Goal: Find specific page/section: Find specific page/section

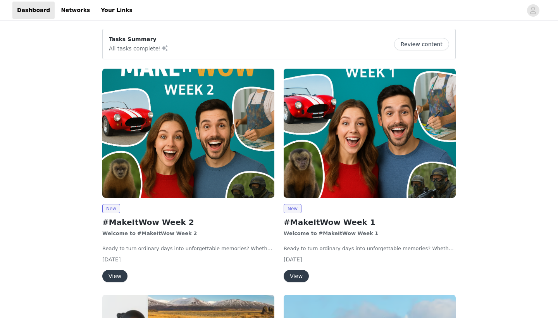
click at [108, 278] on button "View" at bounding box center [114, 275] width 25 height 12
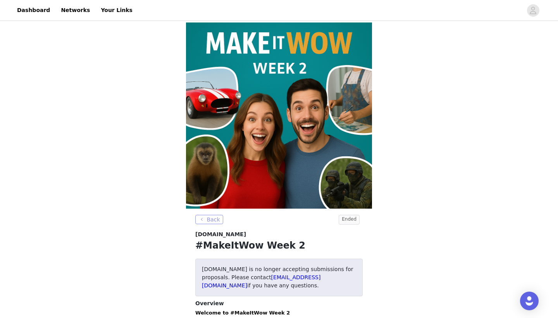
click at [211, 218] on button "Back" at bounding box center [209, 219] width 28 height 9
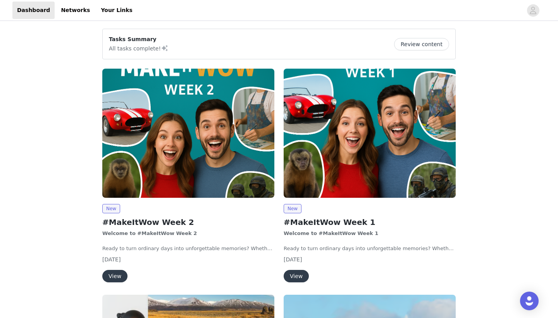
scroll to position [16, 0]
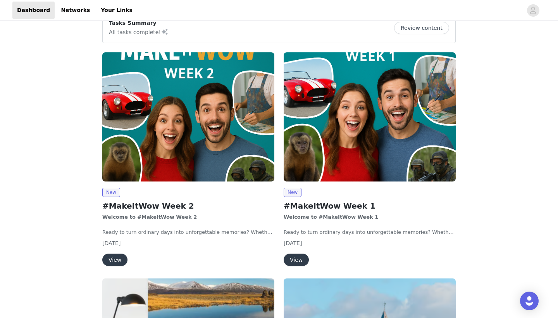
click at [297, 255] on button "View" at bounding box center [295, 259] width 25 height 12
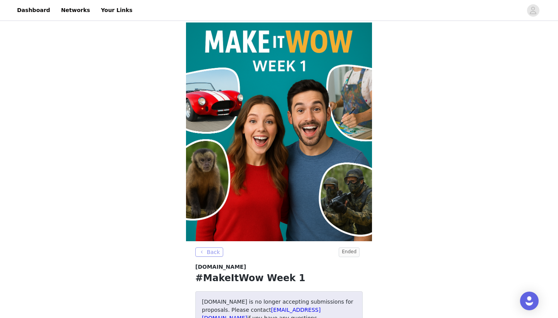
click at [217, 251] on button "Back" at bounding box center [209, 251] width 28 height 9
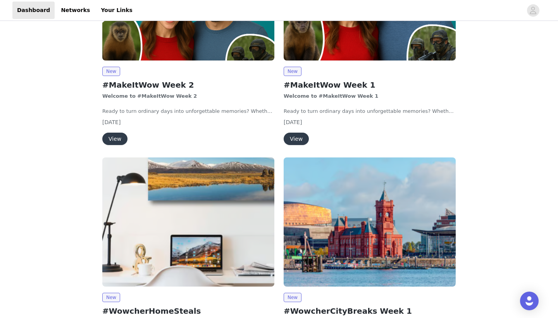
scroll to position [248, 0]
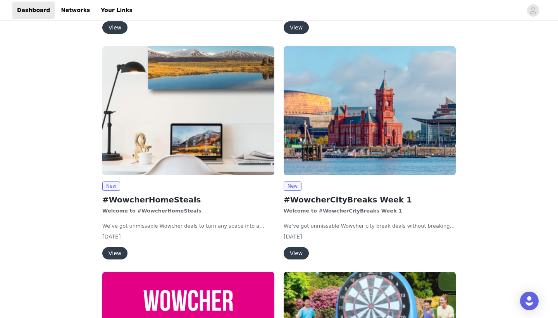
click at [115, 249] on button "View" at bounding box center [114, 253] width 25 height 12
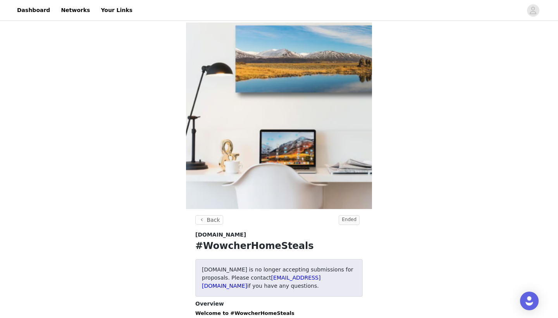
click at [209, 224] on header "Back Ended" at bounding box center [278, 222] width 167 height 15
click at [207, 218] on button "Back" at bounding box center [209, 219] width 28 height 9
